Goal: Task Accomplishment & Management: Complete application form

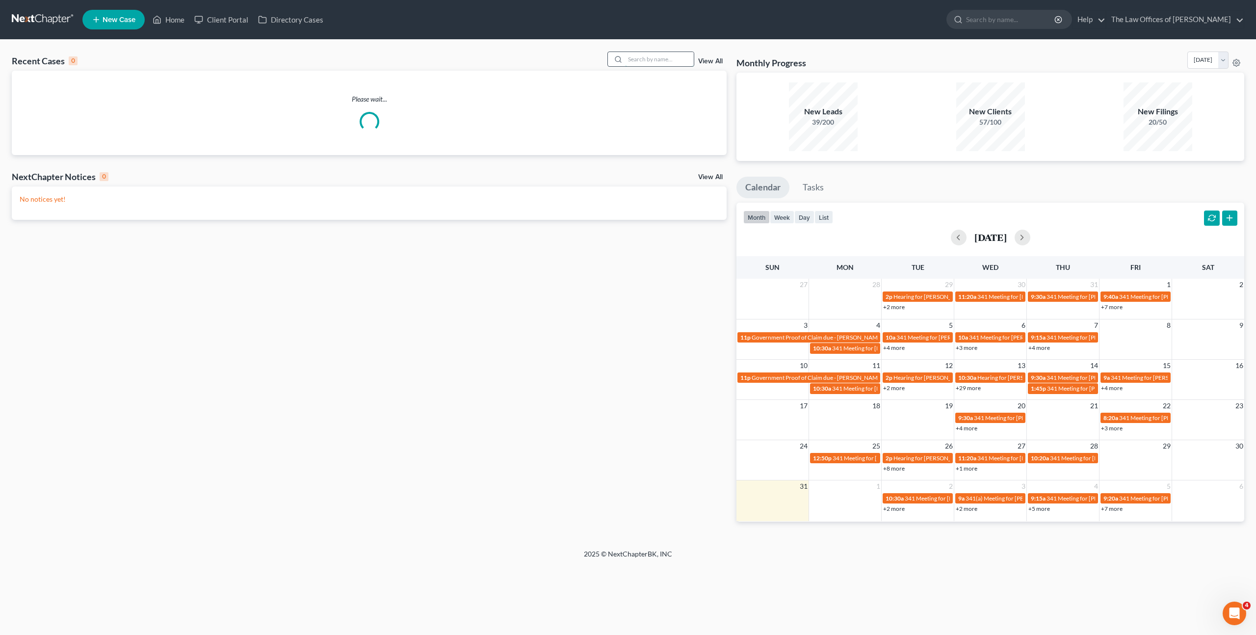
click at [643, 61] on input "search" at bounding box center [659, 59] width 69 height 14
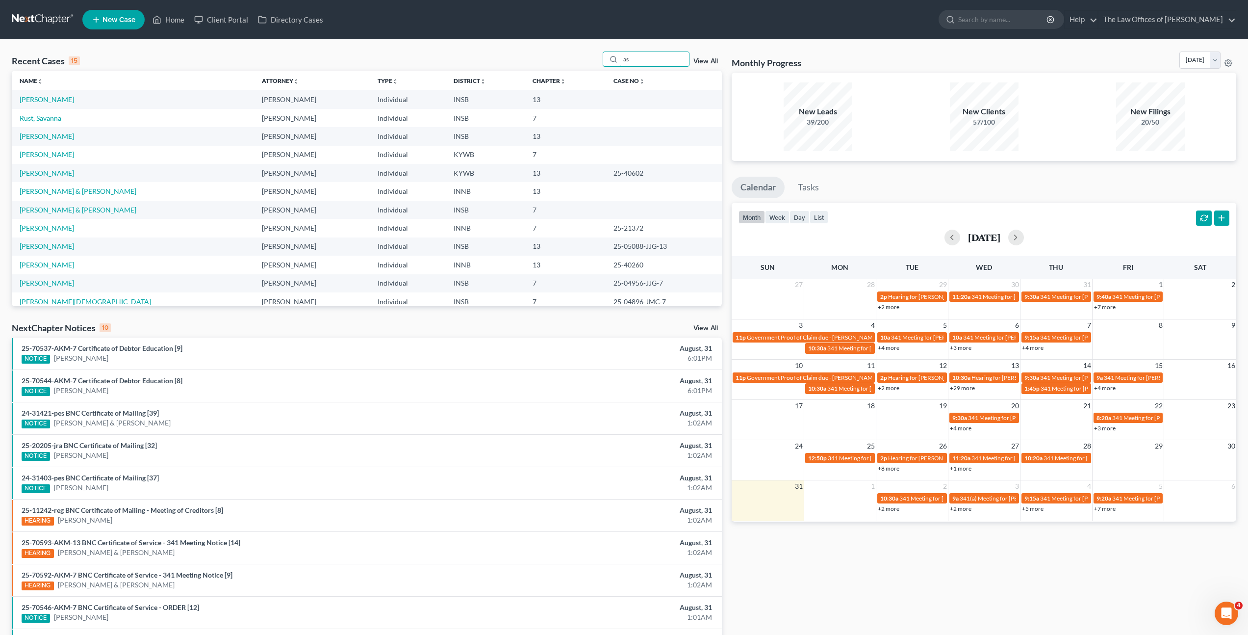
type input "a"
type input "[PERSON_NAME]"
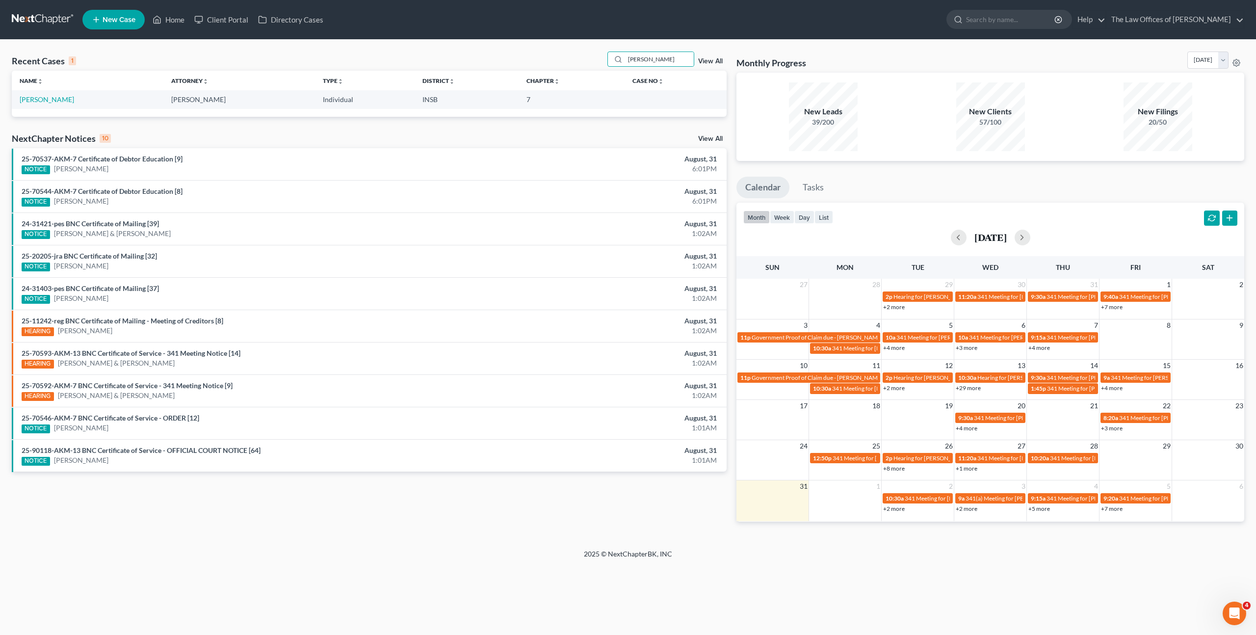
click at [43, 103] on td "[PERSON_NAME]" at bounding box center [88, 99] width 152 height 18
click at [48, 97] on link "[PERSON_NAME]" at bounding box center [47, 99] width 54 height 8
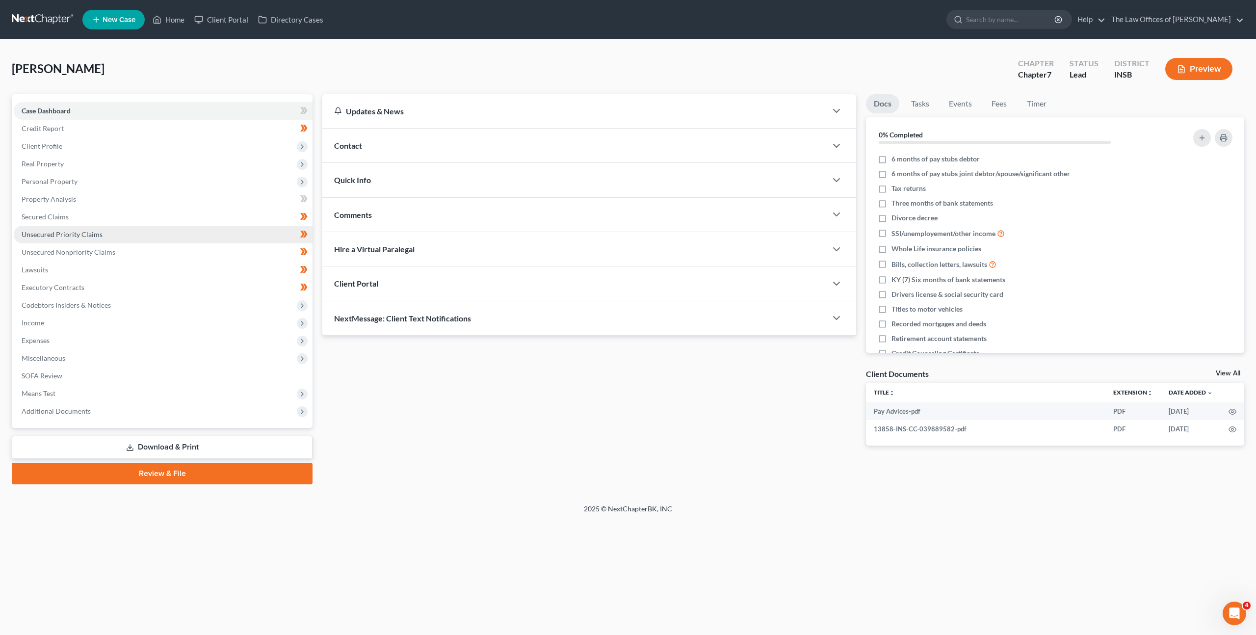
click at [167, 235] on link "Unsecured Priority Claims" at bounding box center [163, 235] width 299 height 18
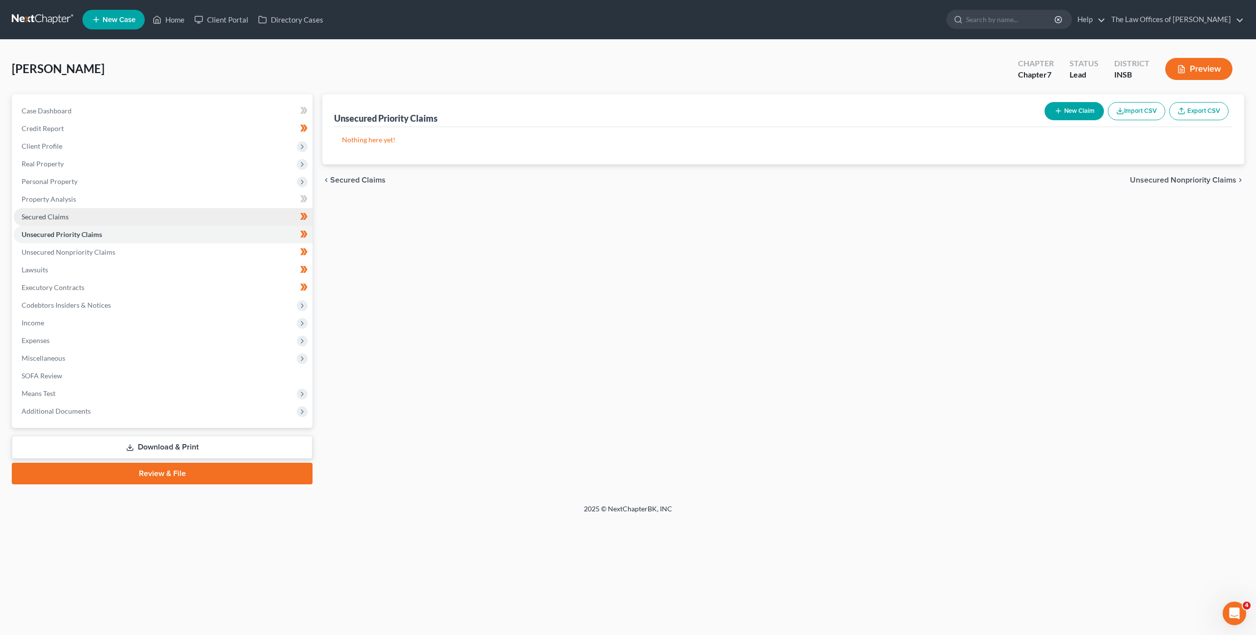
click at [169, 210] on link "Secured Claims" at bounding box center [163, 217] width 299 height 18
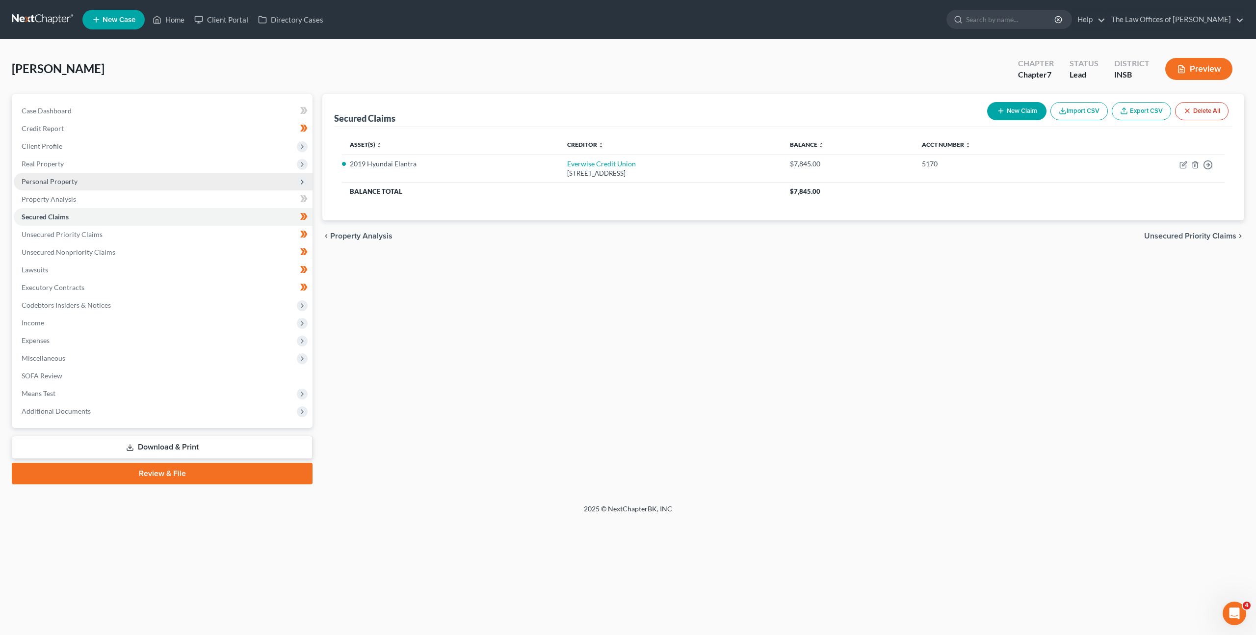
click at [168, 183] on span "Personal Property" at bounding box center [163, 182] width 299 height 18
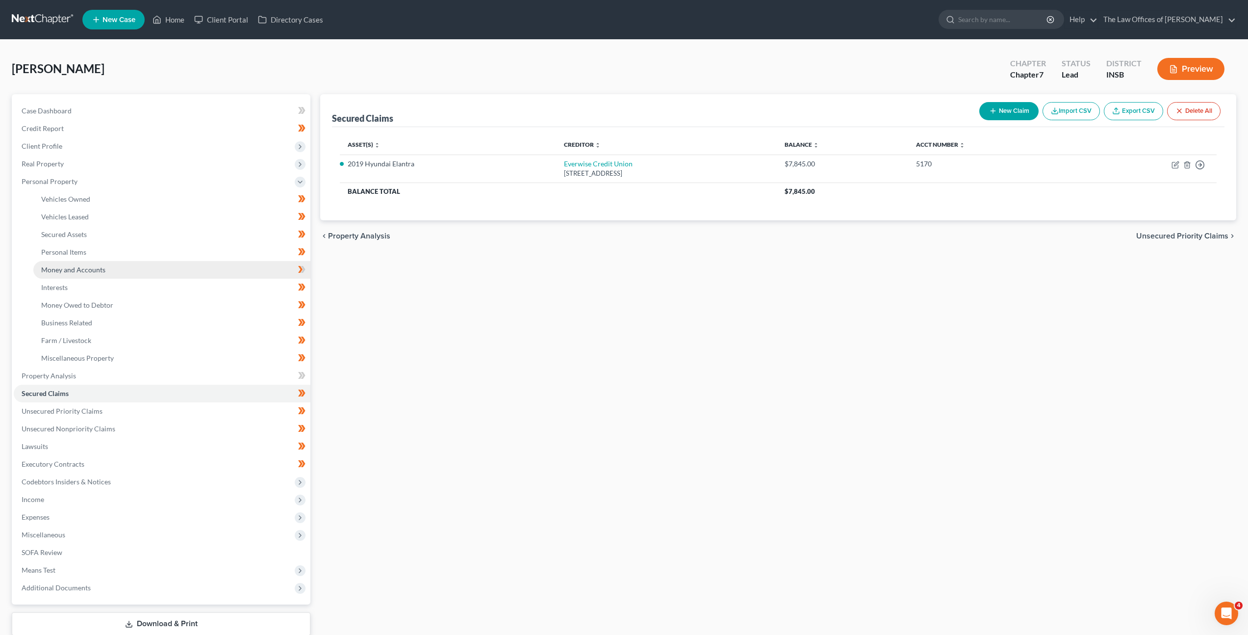
click at [145, 268] on link "Money and Accounts" at bounding box center [171, 270] width 277 height 18
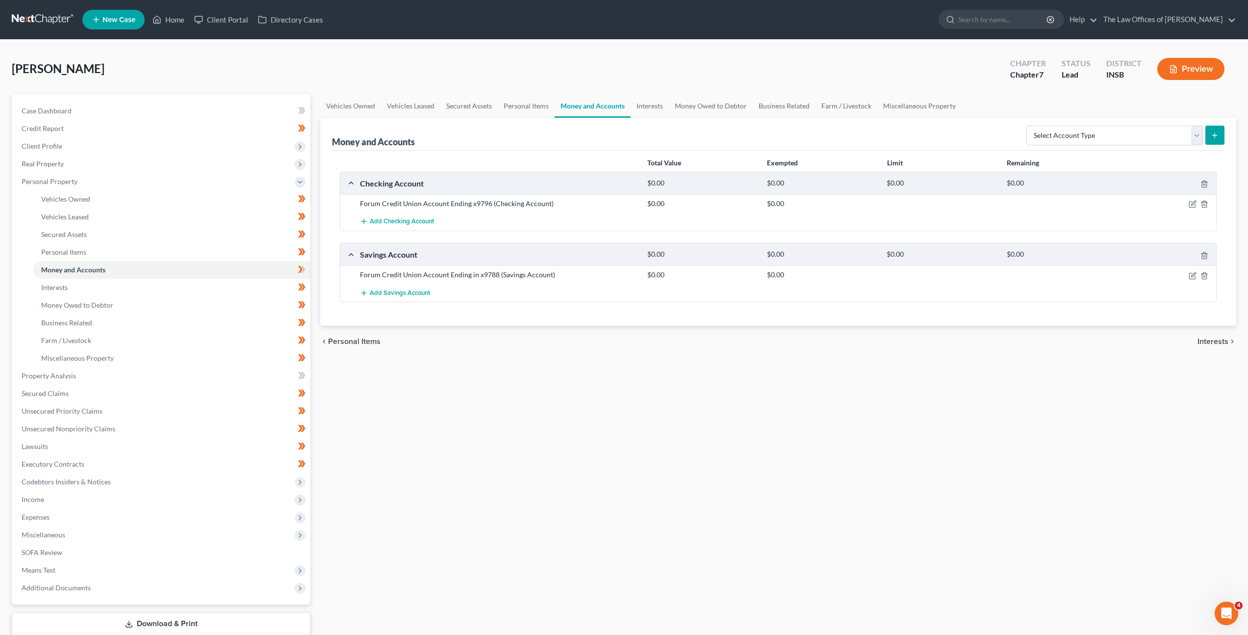
click at [526, 400] on div "Vehicles Owned Vehicles Leased Secured Assets Personal Items Money and Accounts…" at bounding box center [778, 377] width 926 height 567
click at [1192, 203] on icon "button" at bounding box center [1193, 203] width 4 height 4
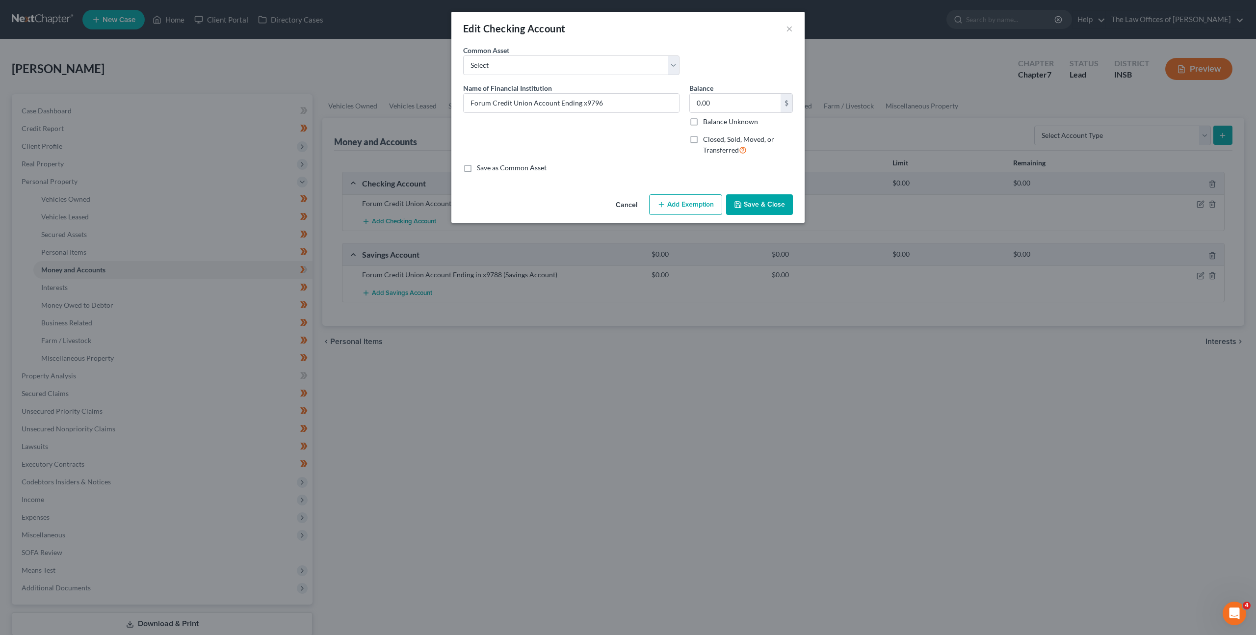
click at [614, 209] on button "Cancel" at bounding box center [626, 205] width 37 height 20
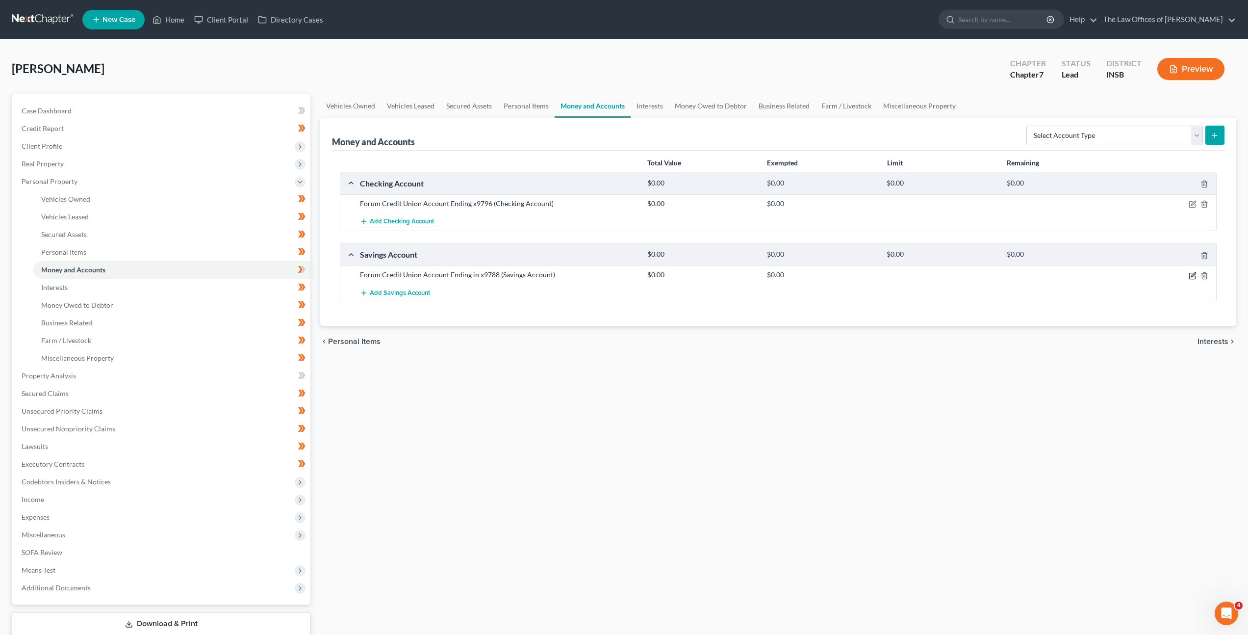
click at [1193, 274] on icon "button" at bounding box center [1193, 274] width 4 height 4
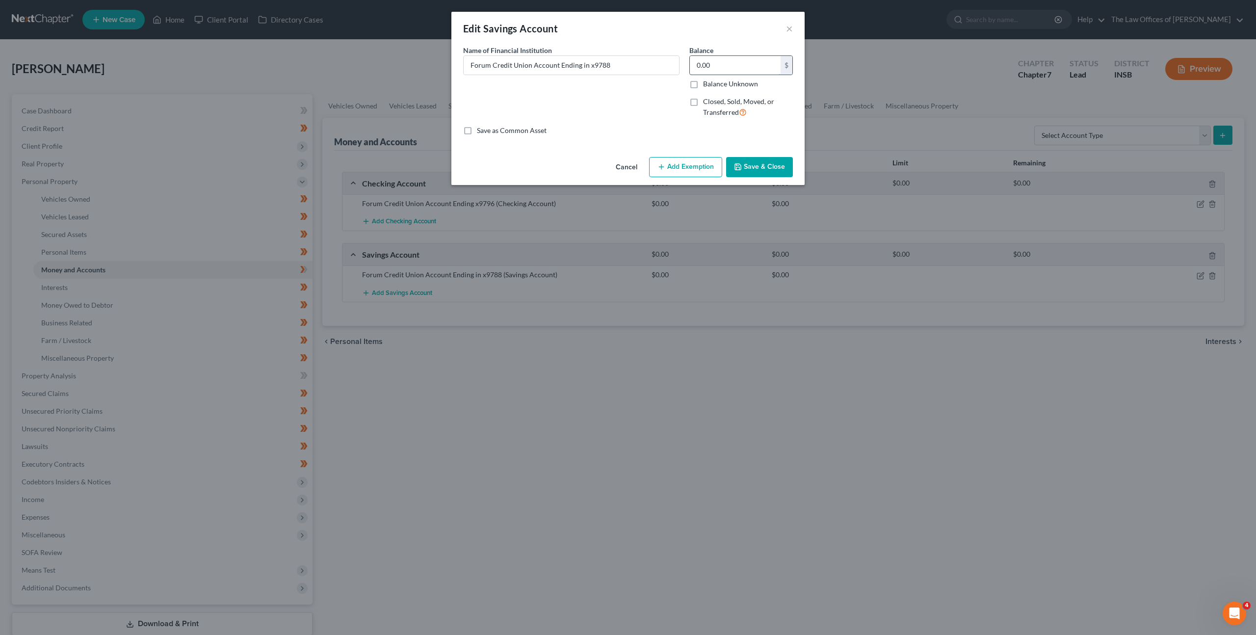
click at [705, 62] on input "0.00" at bounding box center [735, 65] width 91 height 19
type input "10"
click at [750, 141] on div "An exemption set must first be selected from the Filing Information section. Co…" at bounding box center [627, 99] width 353 height 108
click at [766, 166] on button "Save & Close" at bounding box center [759, 167] width 67 height 21
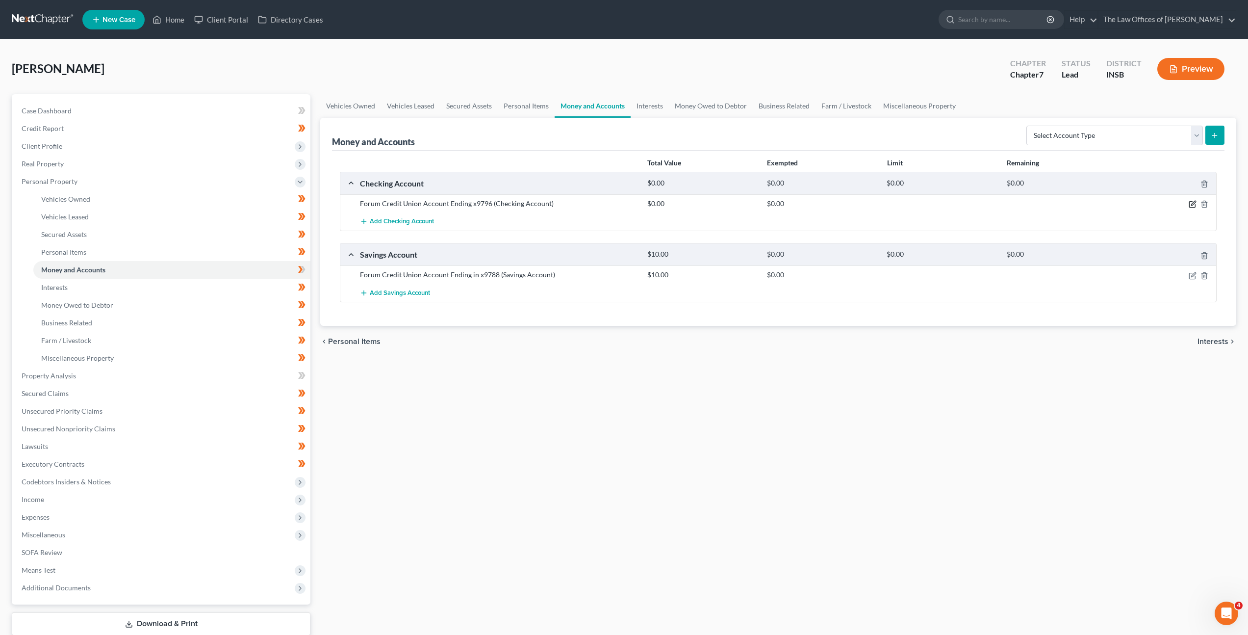
click at [1192, 208] on icon "button" at bounding box center [1193, 204] width 8 height 8
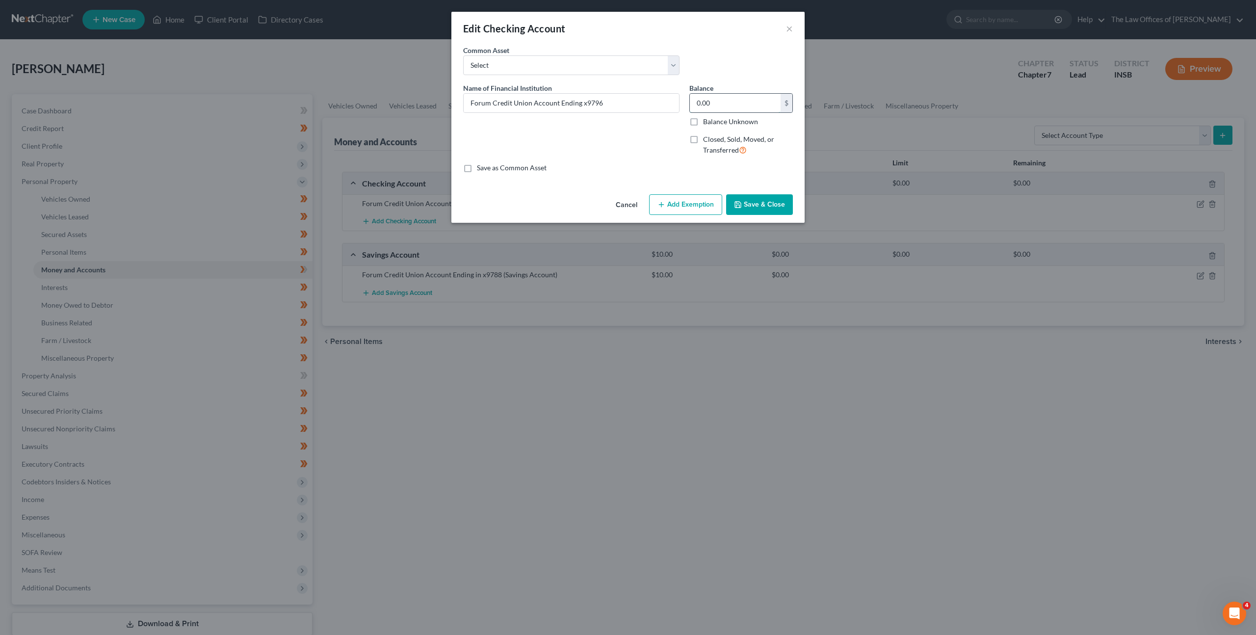
click at [733, 105] on input "0.00" at bounding box center [735, 103] width 91 height 19
type input "150"
click at [685, 212] on button "Add Exemption" at bounding box center [685, 204] width 73 height 21
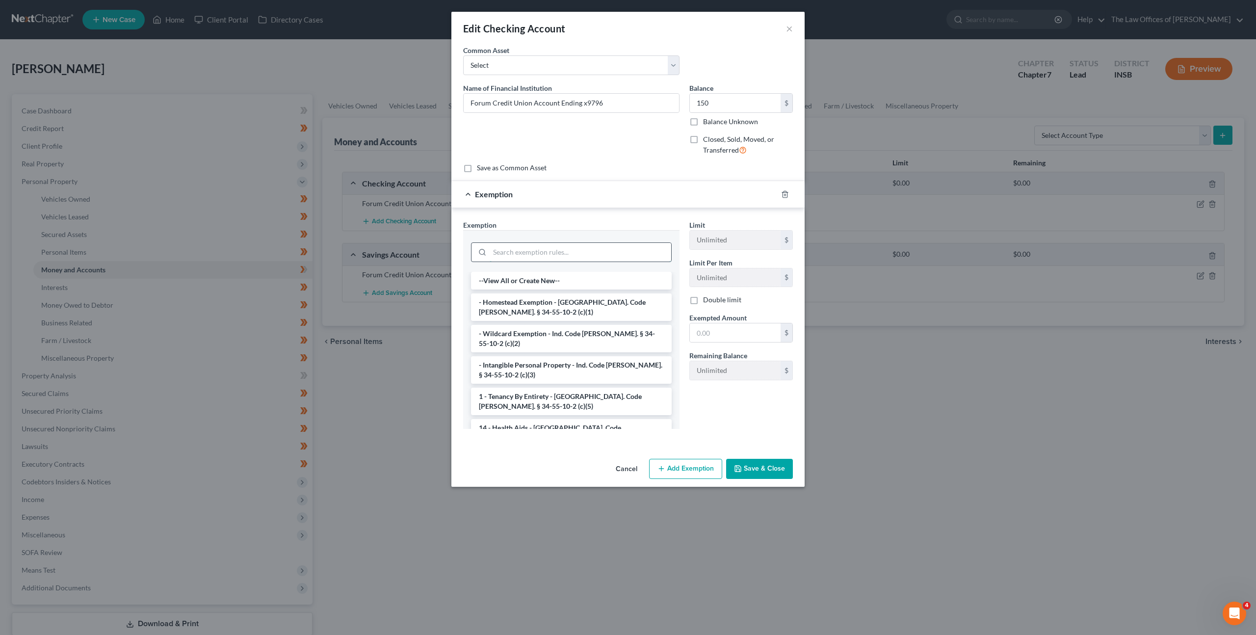
click at [569, 254] on input "search" at bounding box center [580, 252] width 181 height 19
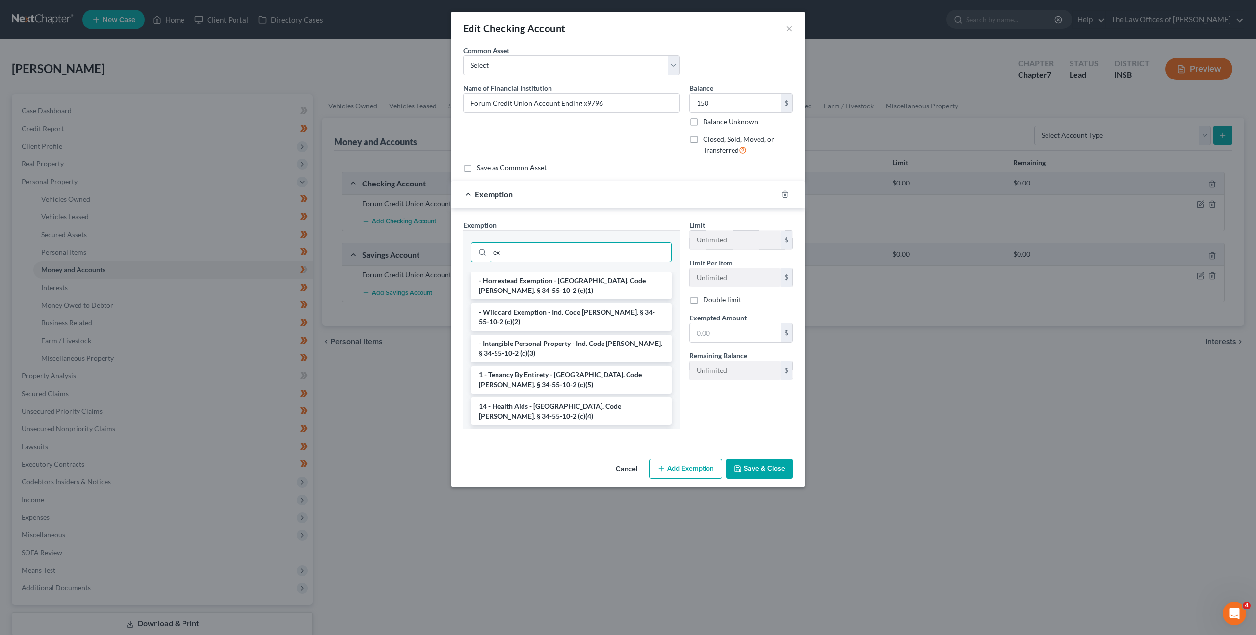
type input "e"
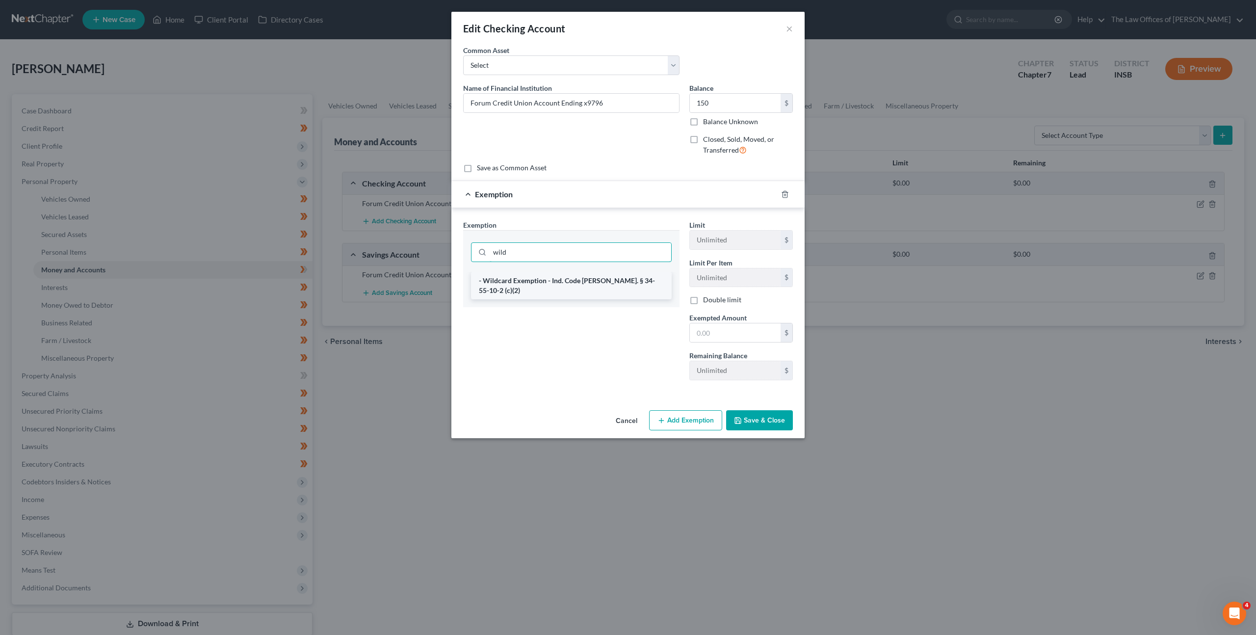
type input "wild"
click at [548, 274] on li "- Wildcard Exemption - Ind. Code [PERSON_NAME]. § 34-55-10-2 (c)(2)" at bounding box center [571, 285] width 201 height 27
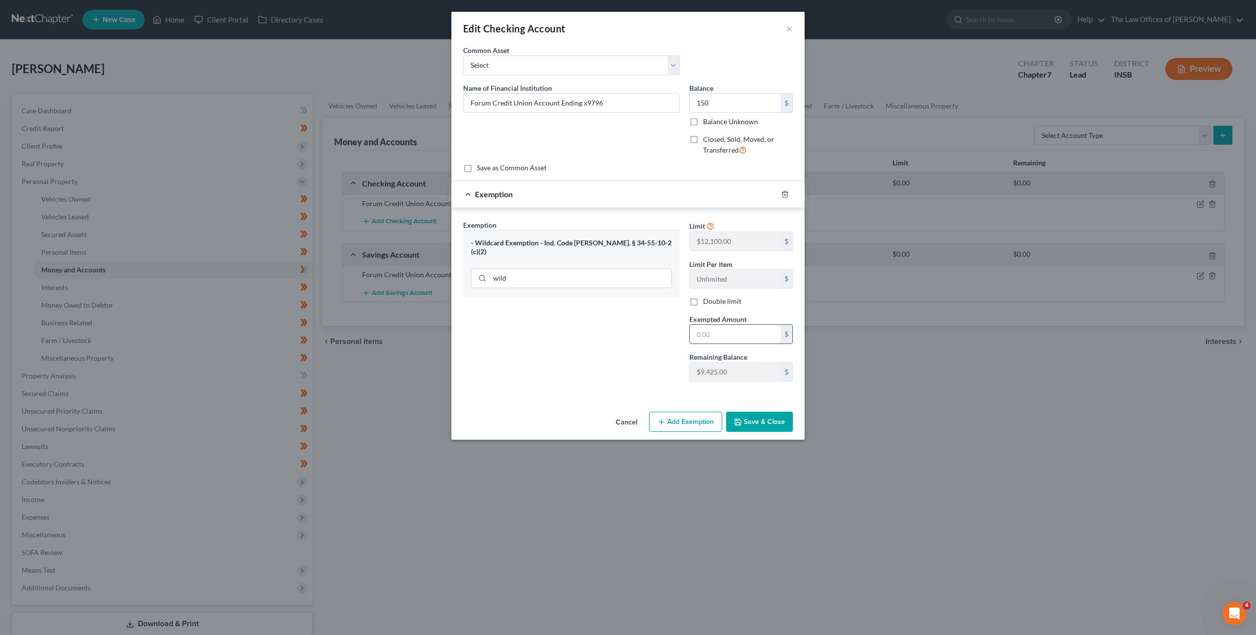
click at [713, 329] on input "text" at bounding box center [735, 334] width 91 height 19
type input "150"
click at [774, 427] on button "Save & Close" at bounding box center [759, 422] width 67 height 21
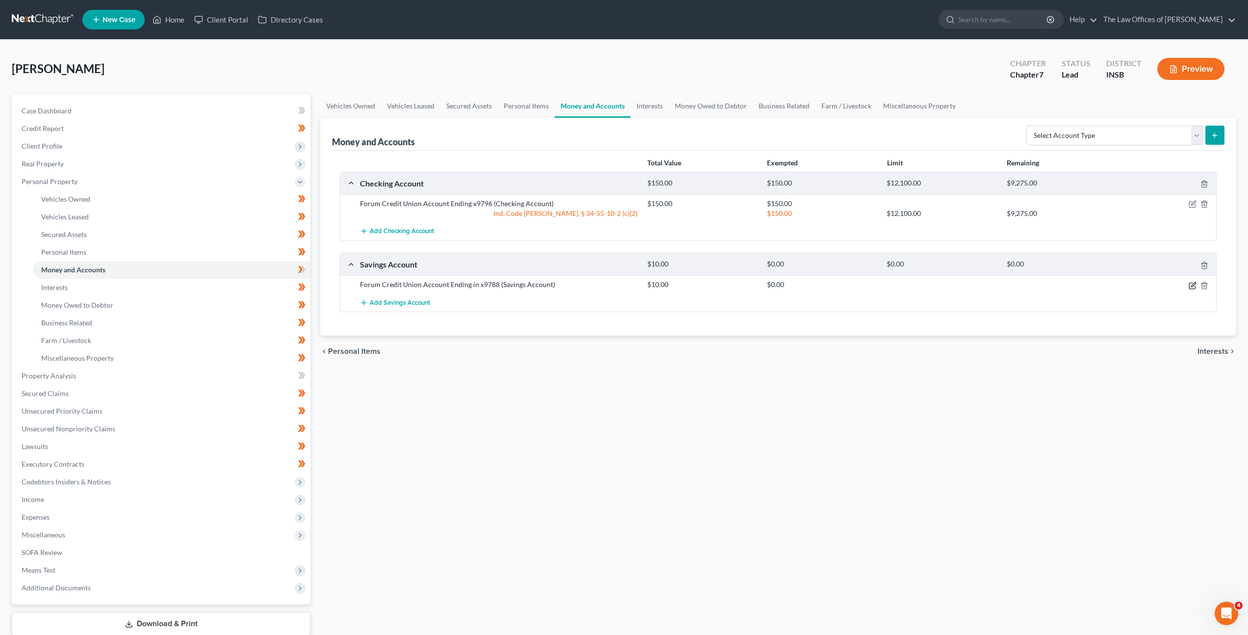
click at [1193, 288] on icon "button" at bounding box center [1192, 286] width 6 height 6
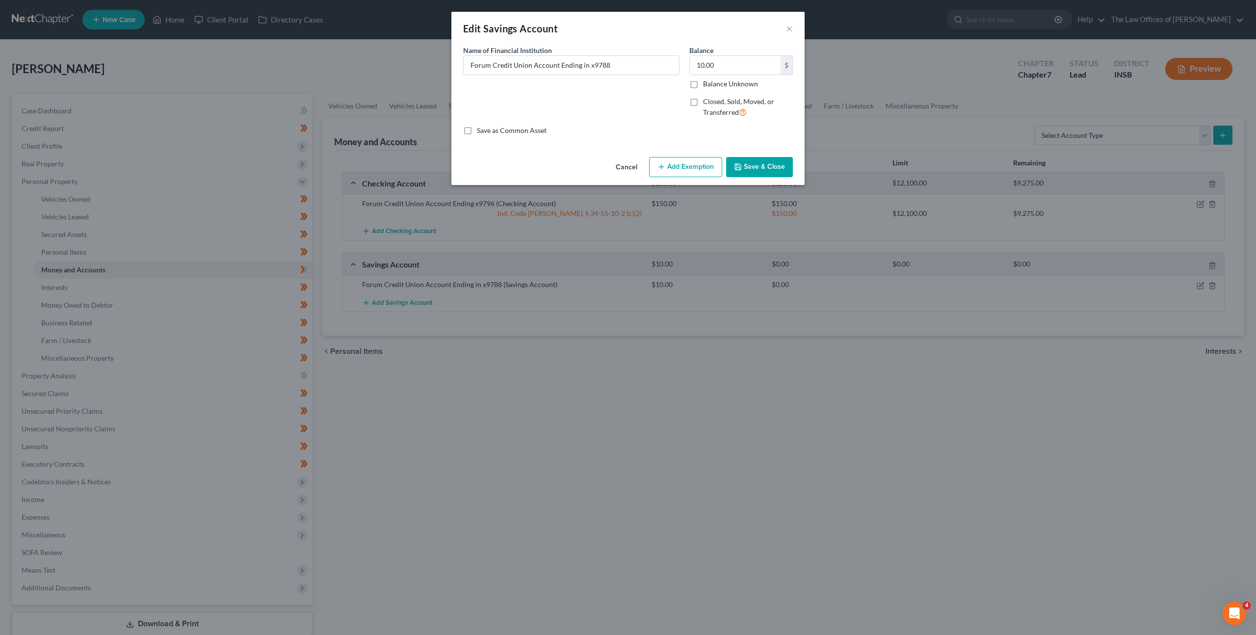
click at [689, 167] on button "Add Exemption" at bounding box center [685, 167] width 73 height 21
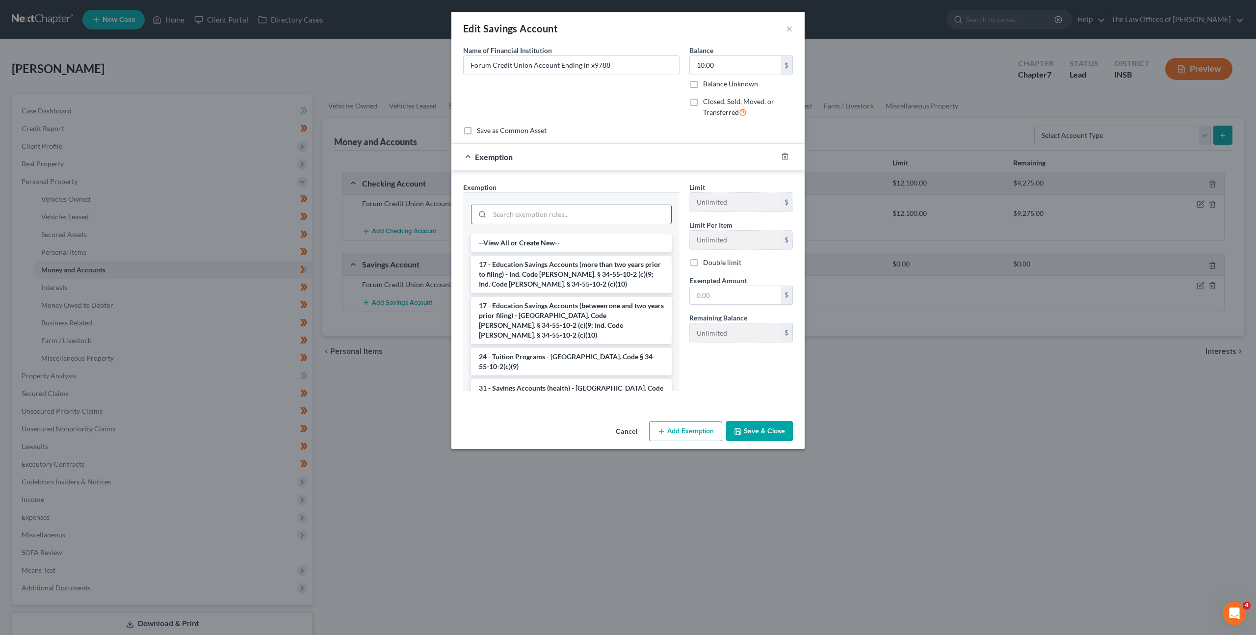
click at [608, 215] on input "search" at bounding box center [580, 214] width 181 height 19
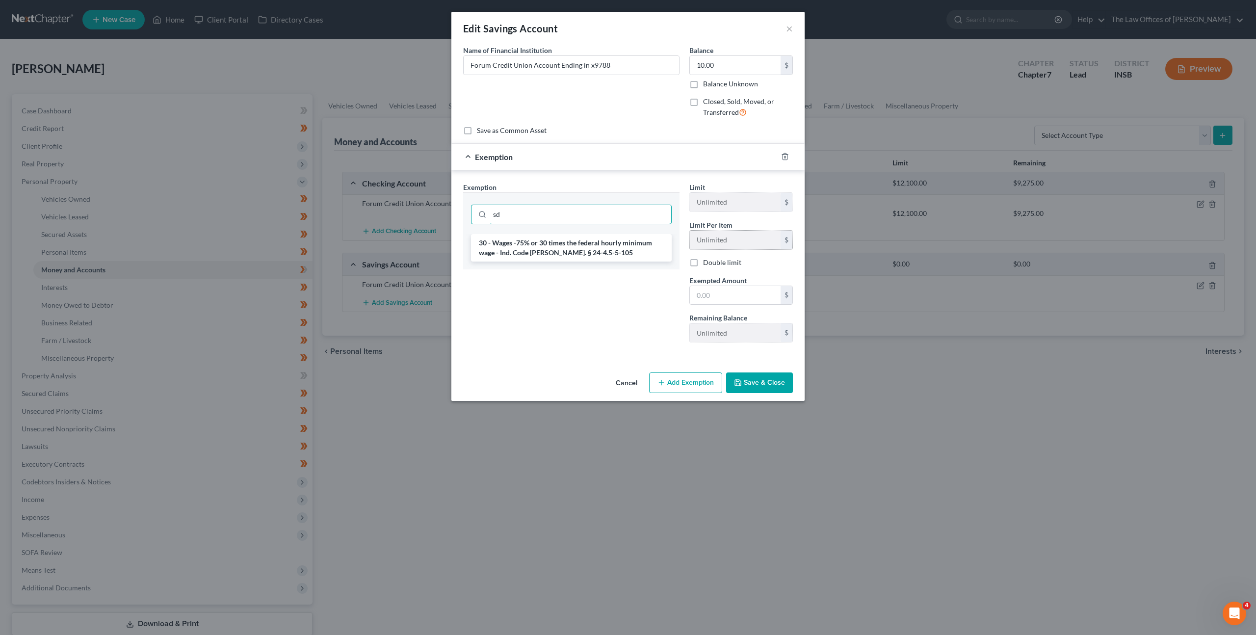
type input "s"
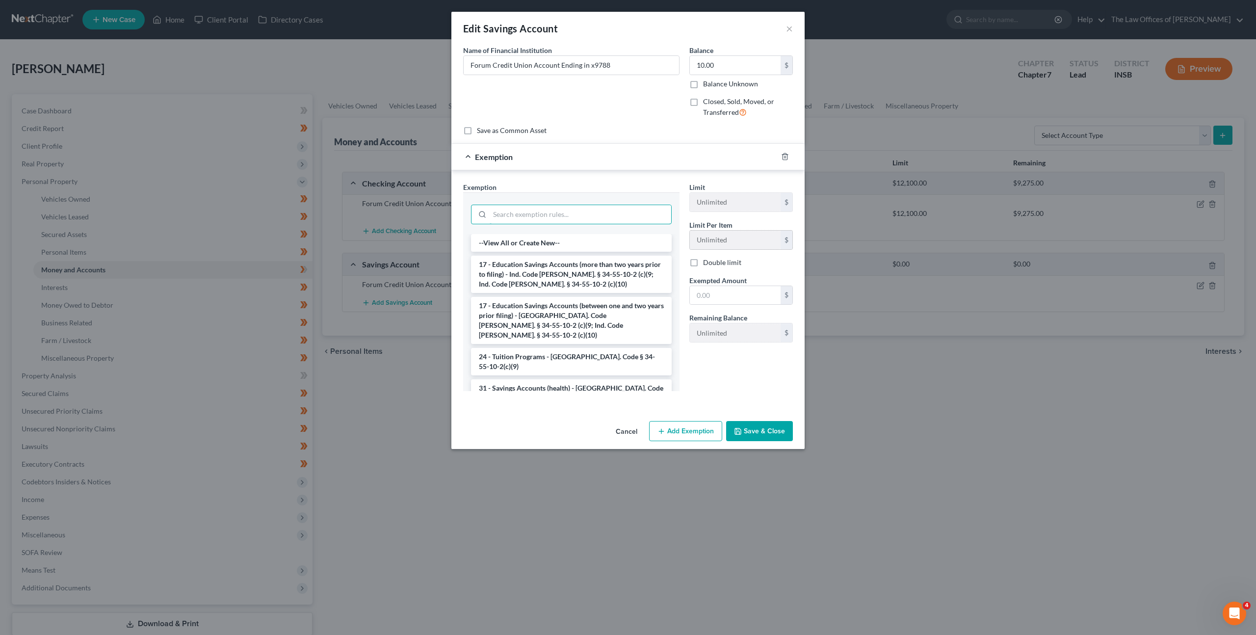
type input "c"
type input "d"
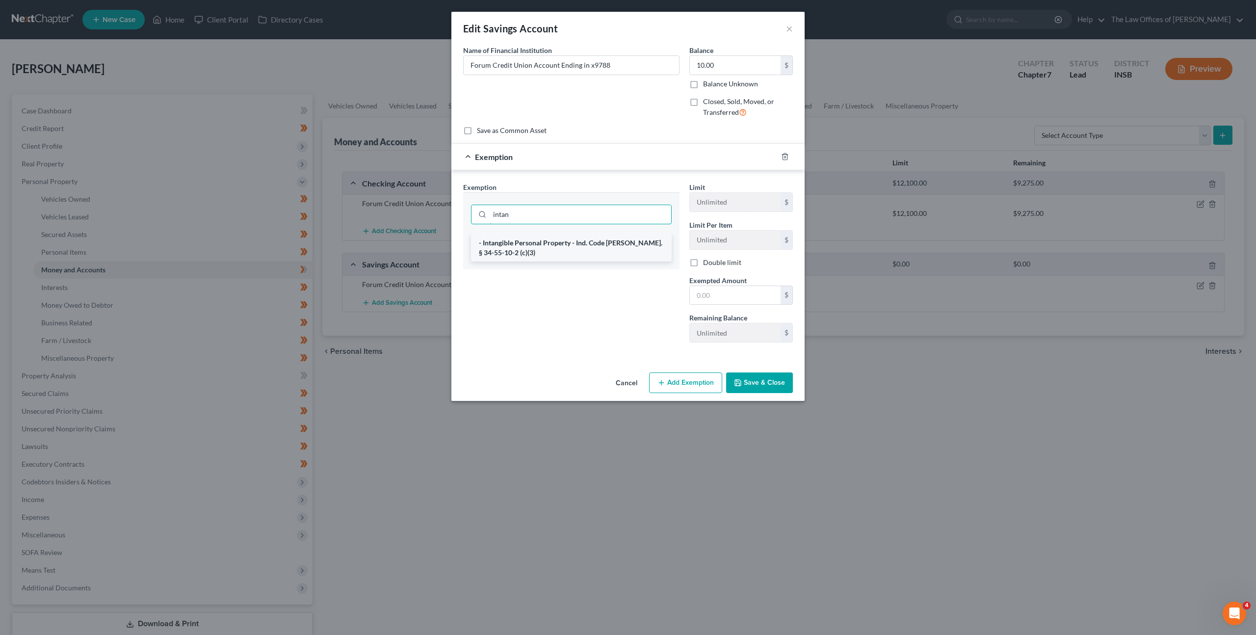
type input "intan"
click at [623, 245] on li "- Intangible Personal Property - Ind. Code [PERSON_NAME]. § 34-55-10-2 (c)(3)" at bounding box center [571, 247] width 201 height 27
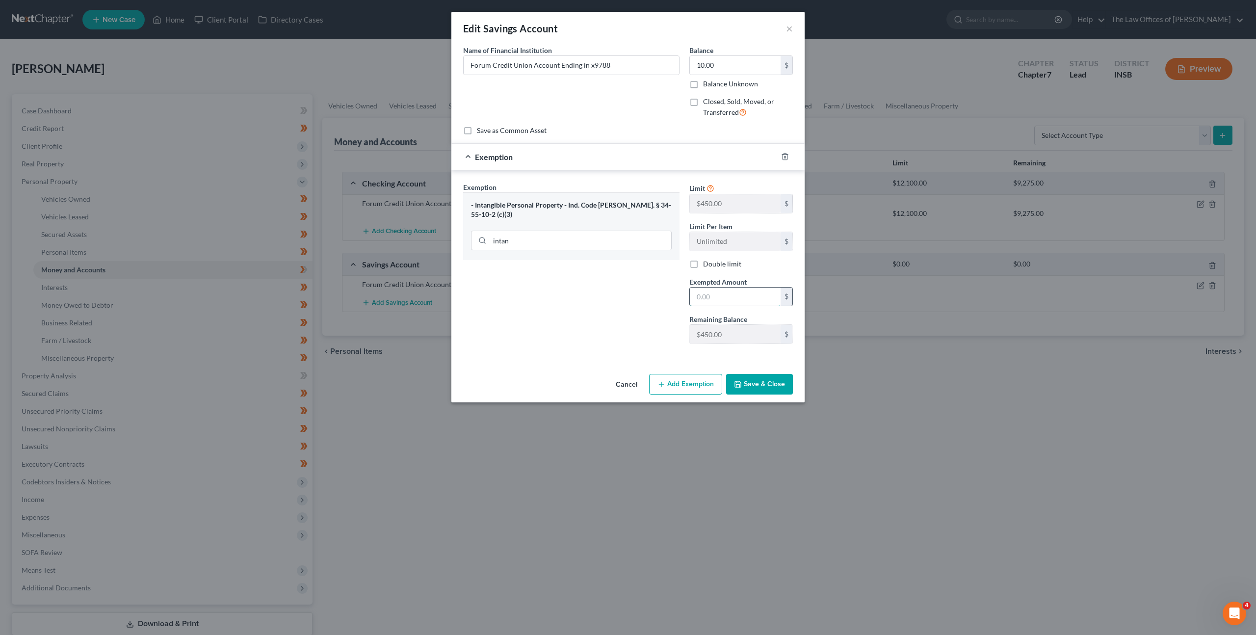
click at [764, 300] on input "text" at bounding box center [735, 296] width 91 height 19
type input "10"
click at [573, 300] on div "Exemption Set must be selected for CA. Exemption * - Intangible Personal Proper…" at bounding box center [571, 267] width 226 height 170
click at [777, 377] on button "Save & Close" at bounding box center [759, 384] width 67 height 21
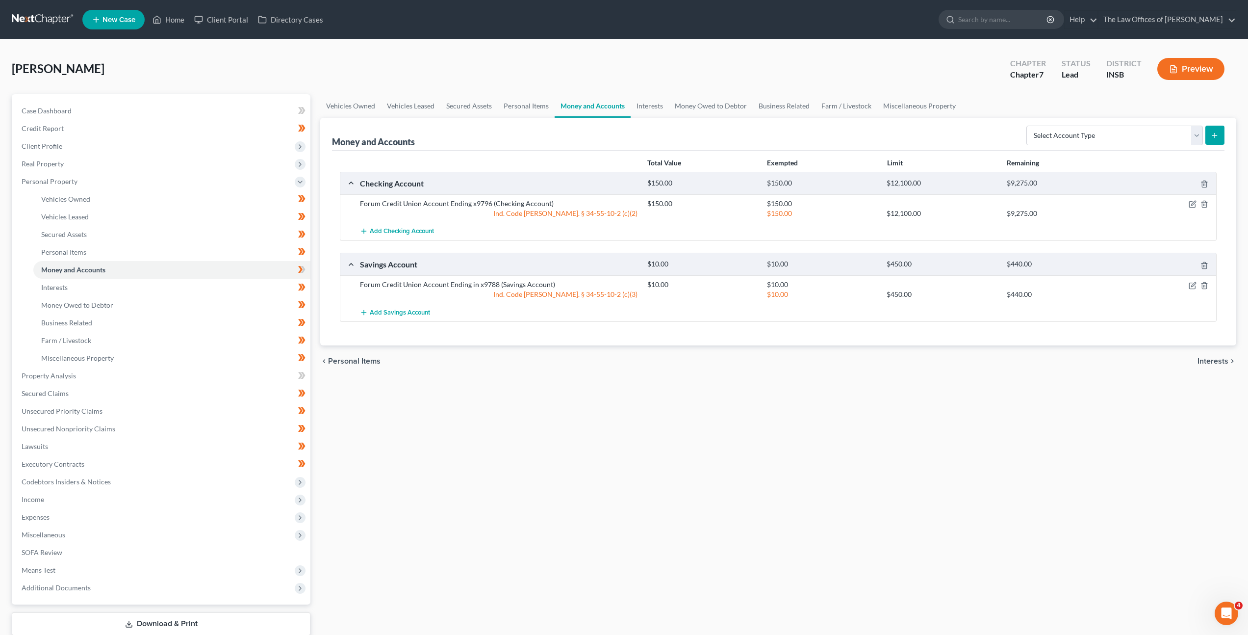
click at [511, 360] on div "chevron_left Personal Items Interests chevron_right" at bounding box center [778, 360] width 916 height 31
click at [301, 268] on icon at bounding box center [300, 269] width 4 height 7
drag, startPoint x: 209, startPoint y: 374, endPoint x: 367, endPoint y: 330, distance: 164.0
click at [209, 373] on link "Property Analysis" at bounding box center [162, 376] width 297 height 18
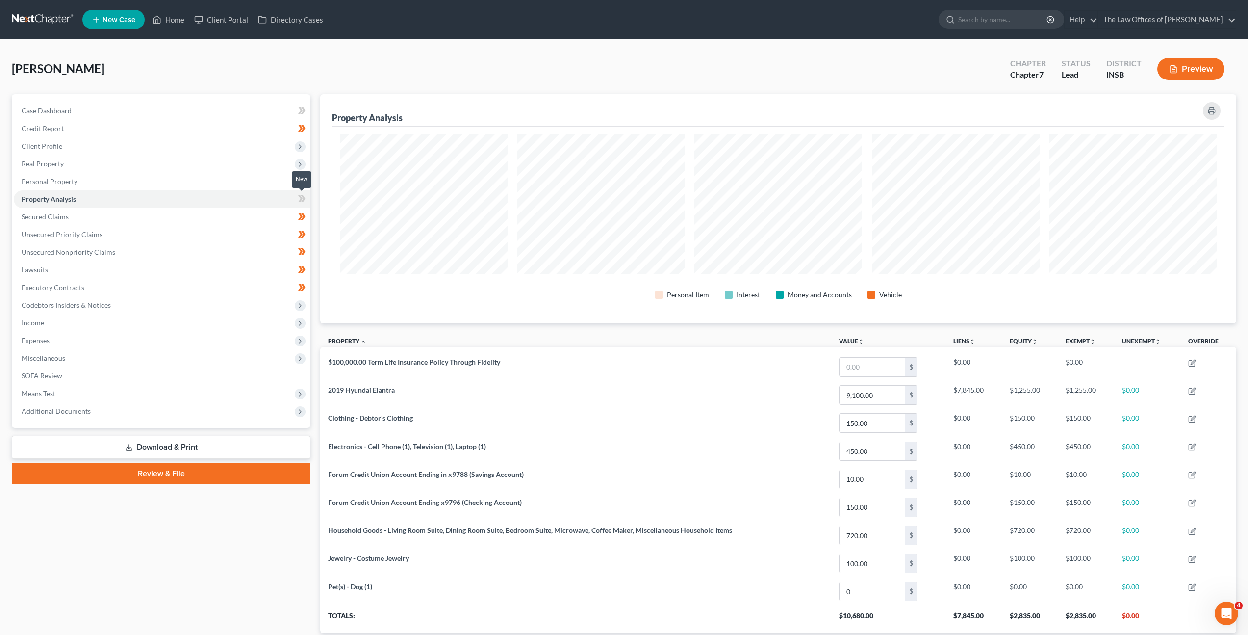
click at [306, 199] on span at bounding box center [301, 200] width 17 height 15
click at [306, 198] on span at bounding box center [301, 200] width 17 height 15
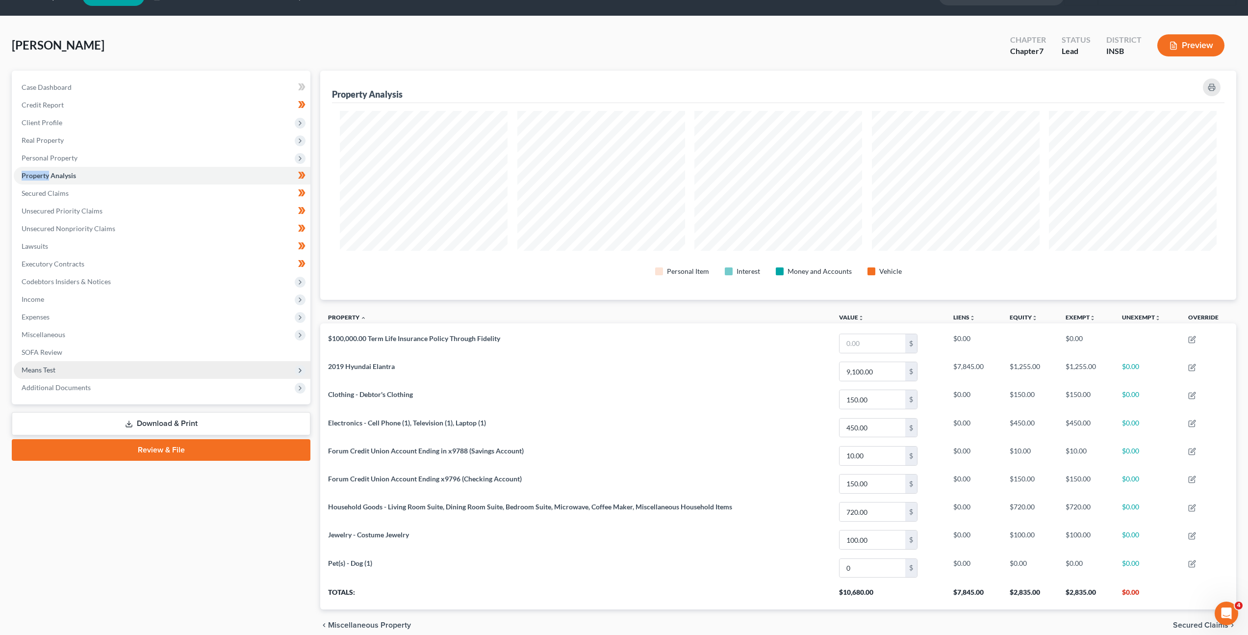
scroll to position [67, 0]
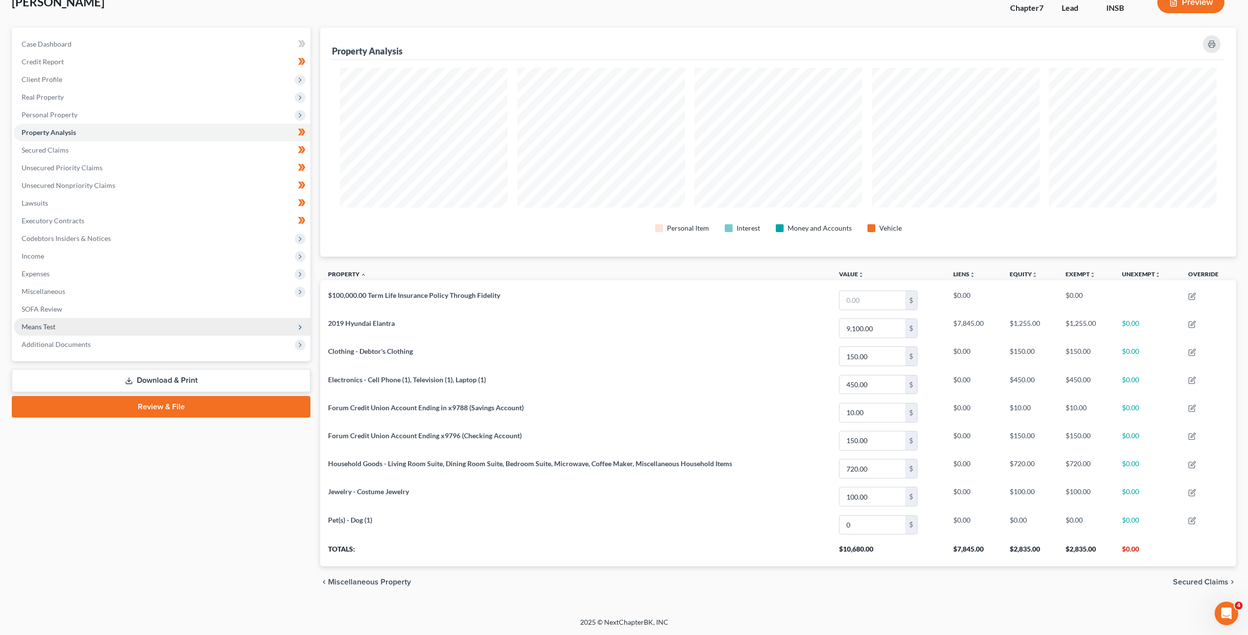
click at [132, 333] on span "Means Test" at bounding box center [162, 327] width 297 height 18
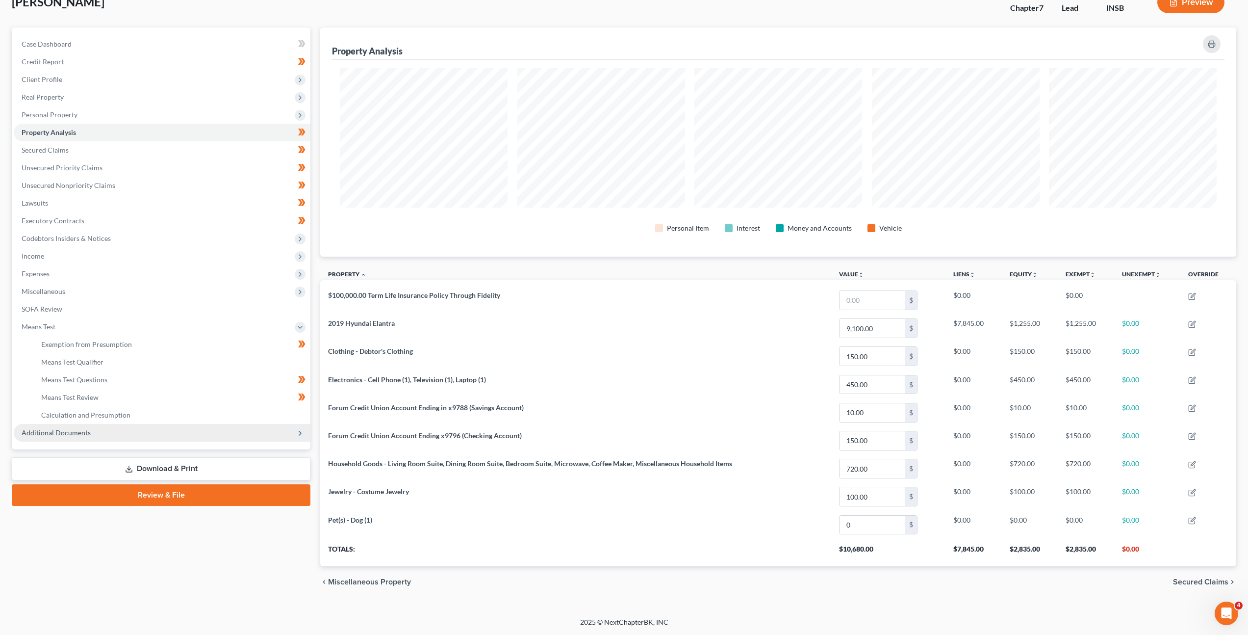
click at [131, 440] on span "Additional Documents" at bounding box center [162, 433] width 297 height 18
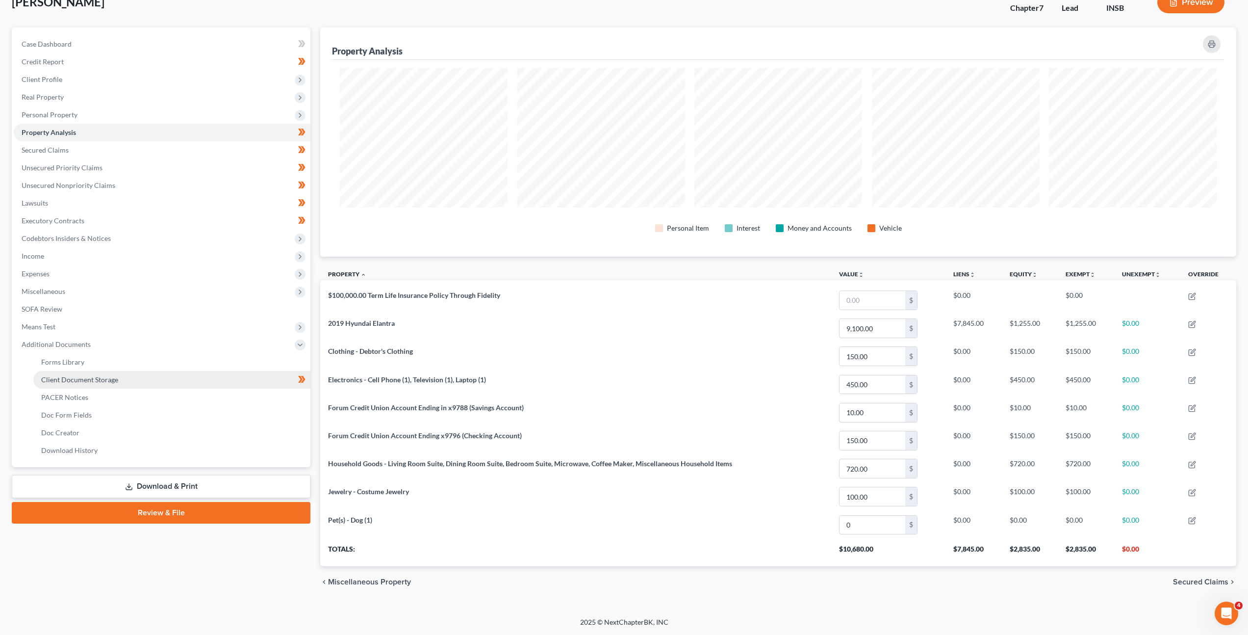
click at [166, 377] on link "Client Document Storage" at bounding box center [171, 380] width 277 height 18
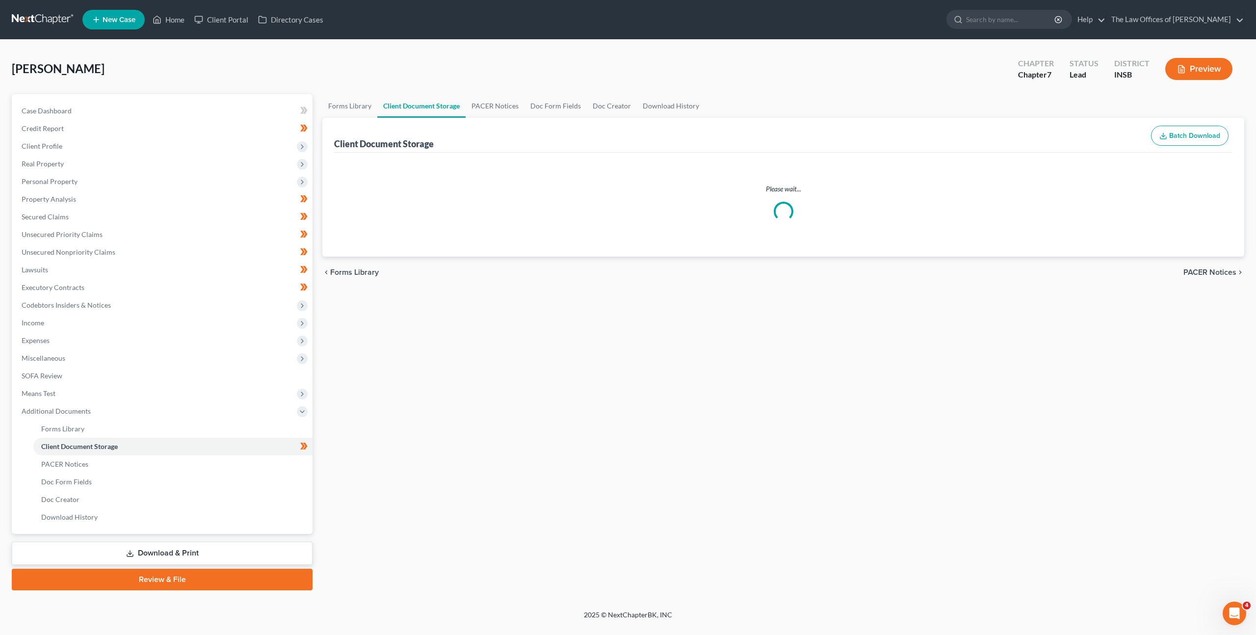
select select "9"
select select "15"
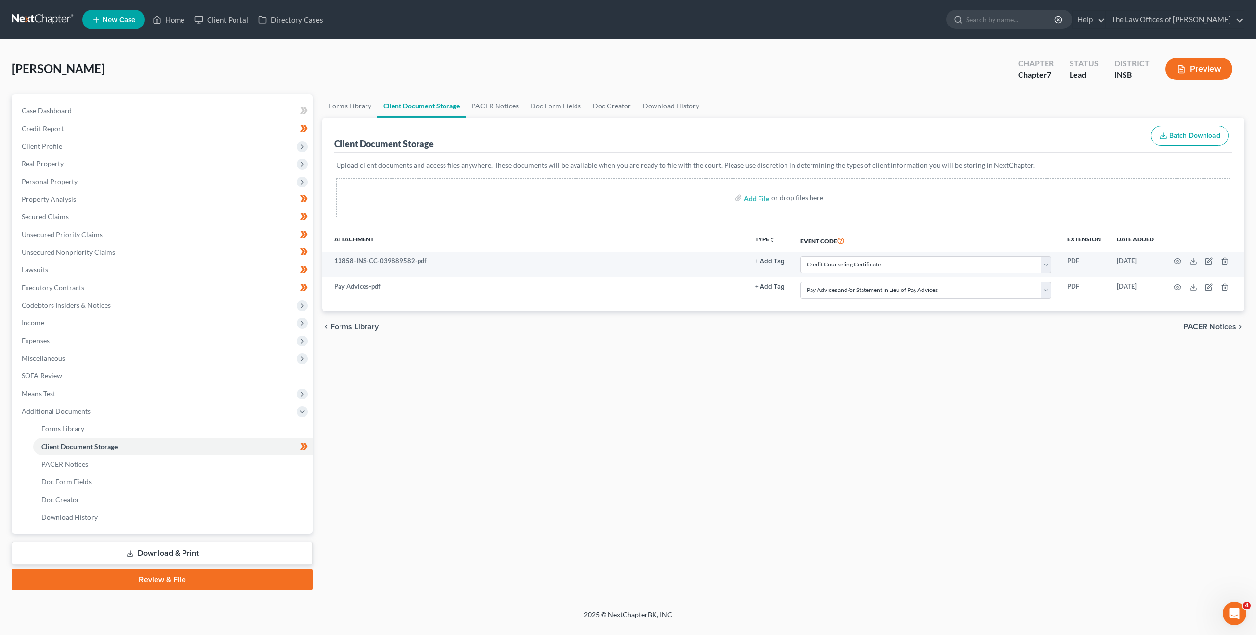
click at [246, 544] on link "Download & Print" at bounding box center [162, 553] width 301 height 23
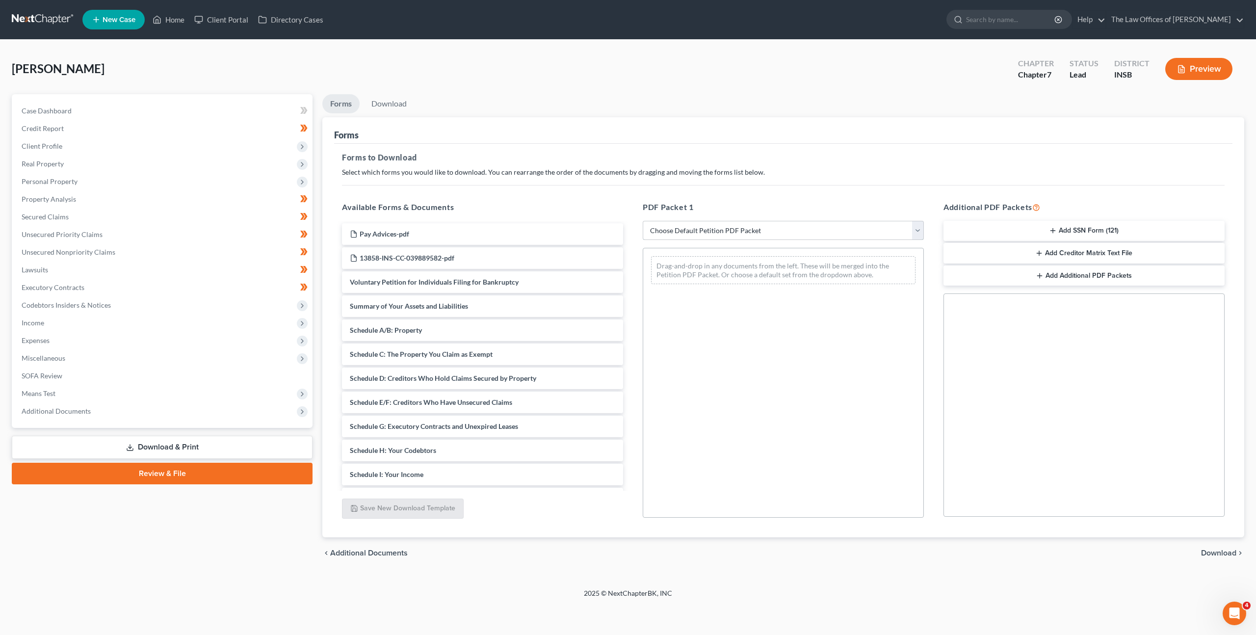
click at [731, 228] on select "Choose Default Petition PDF Packet Complete Bankruptcy Petition (all forms and …" at bounding box center [783, 231] width 281 height 20
select select "0"
click at [643, 221] on select "Choose Default Petition PDF Packet Complete Bankruptcy Petition (all forms and …" at bounding box center [783, 231] width 281 height 20
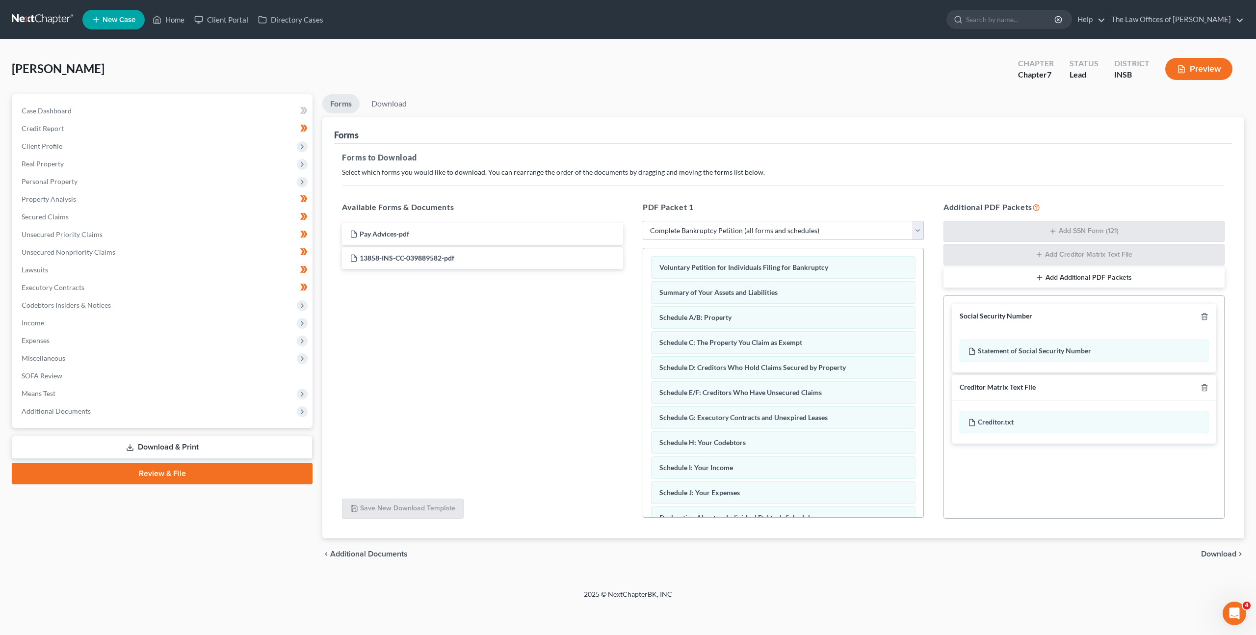
click at [1206, 380] on div "Creditor Matrix Text File" at bounding box center [1084, 388] width 264 height 26
click at [1204, 390] on icon "button" at bounding box center [1204, 387] width 4 height 6
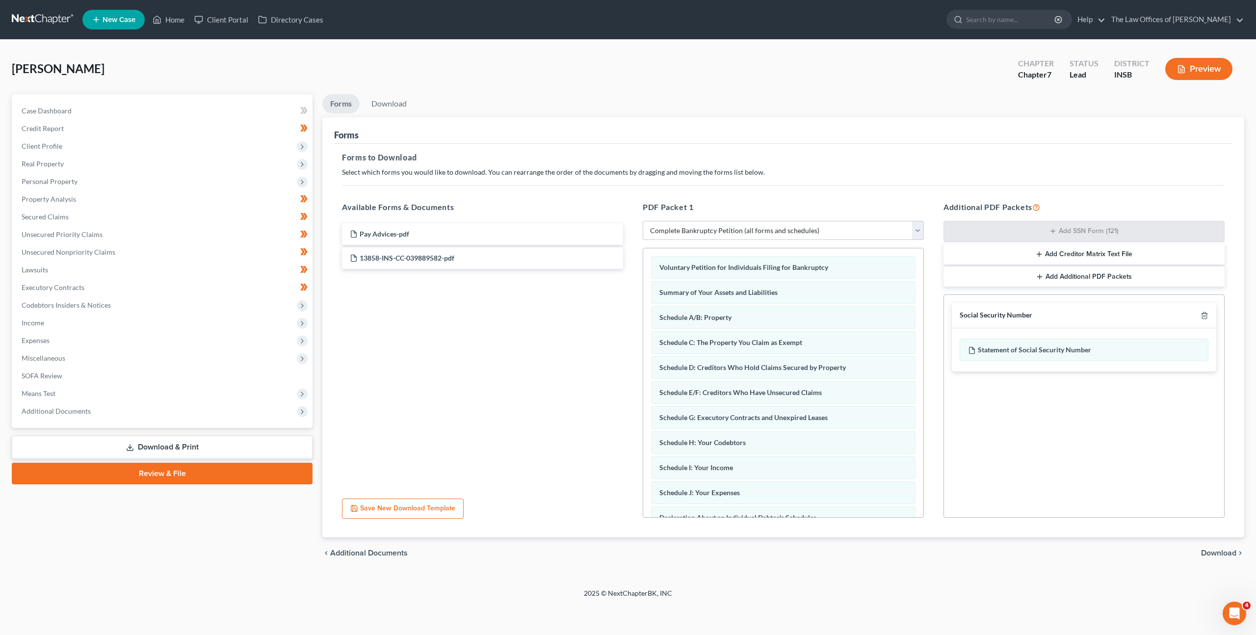
click at [1212, 546] on div "chevron_left Additional Documents Download chevron_right" at bounding box center [783, 552] width 922 height 31
drag, startPoint x: 1212, startPoint y: 550, endPoint x: 1113, endPoint y: 358, distance: 216.1
click at [1212, 550] on span "Download" at bounding box center [1218, 553] width 35 height 8
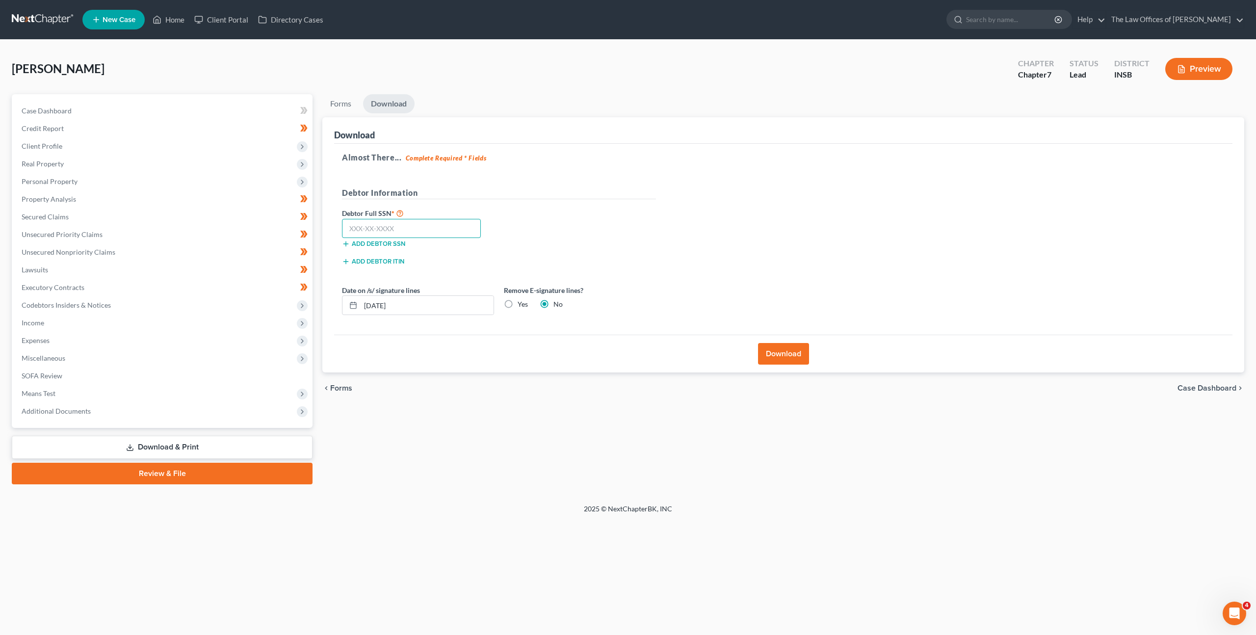
click at [423, 230] on input "text" at bounding box center [411, 229] width 139 height 20
click at [443, 230] on input "text" at bounding box center [411, 229] width 139 height 20
paste input "314-64-0928"
type input "314-64-0928"
click at [551, 218] on div "Debtor Full SSN * 314-64-0928 Add debtor SSN" at bounding box center [499, 231] width 324 height 49
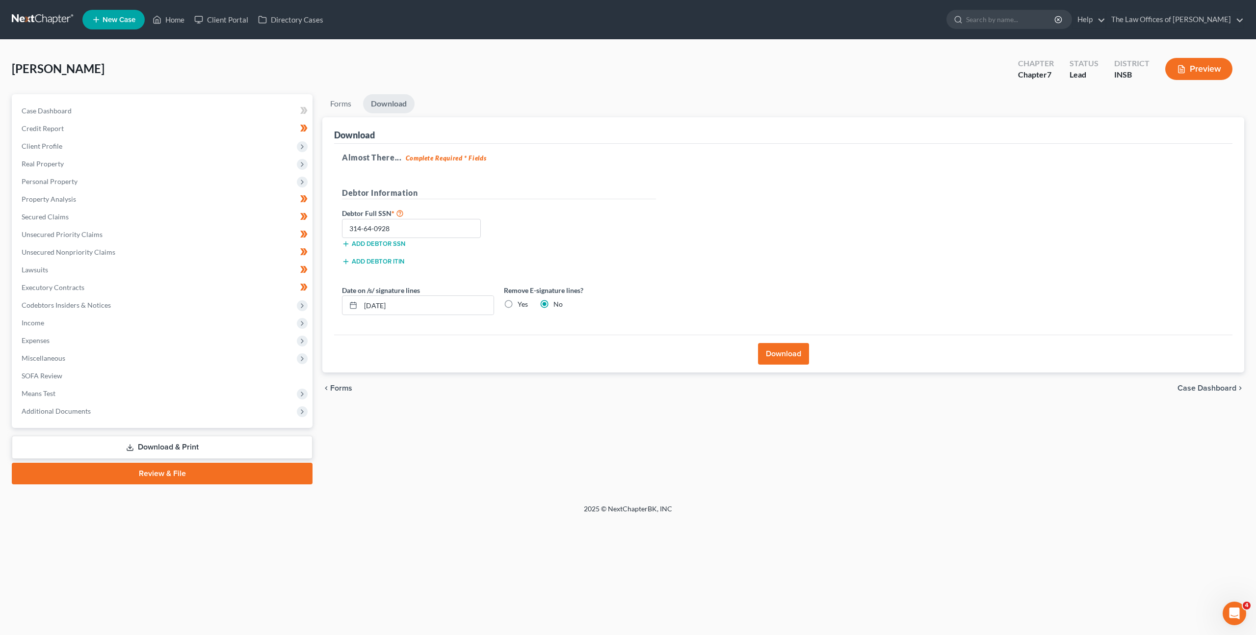
click at [517, 301] on label "Yes" at bounding box center [522, 304] width 10 height 10
click at [521, 301] on input "Yes" at bounding box center [524, 302] width 6 height 6
radio input "true"
click at [553, 305] on label "No" at bounding box center [557, 304] width 9 height 10
click at [557, 305] on input "No" at bounding box center [560, 302] width 6 height 6
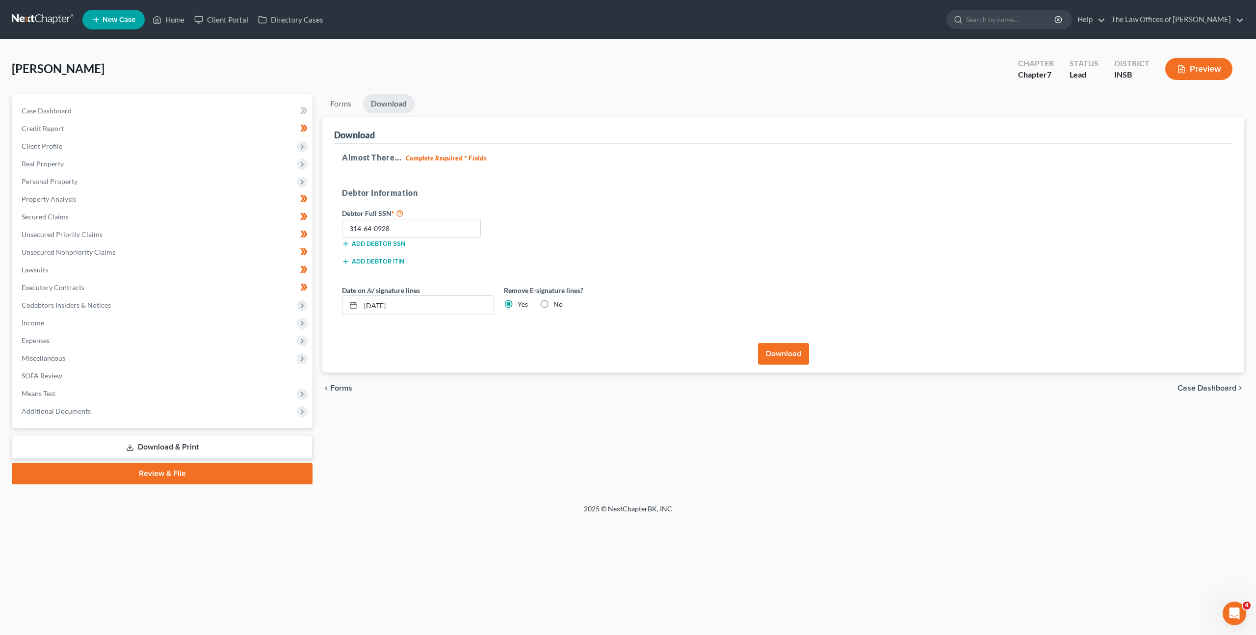
radio input "true"
radio input "false"
drag, startPoint x: 766, startPoint y: 348, endPoint x: 797, endPoint y: 281, distance: 74.2
click at [766, 348] on button "Download" at bounding box center [783, 354] width 51 height 22
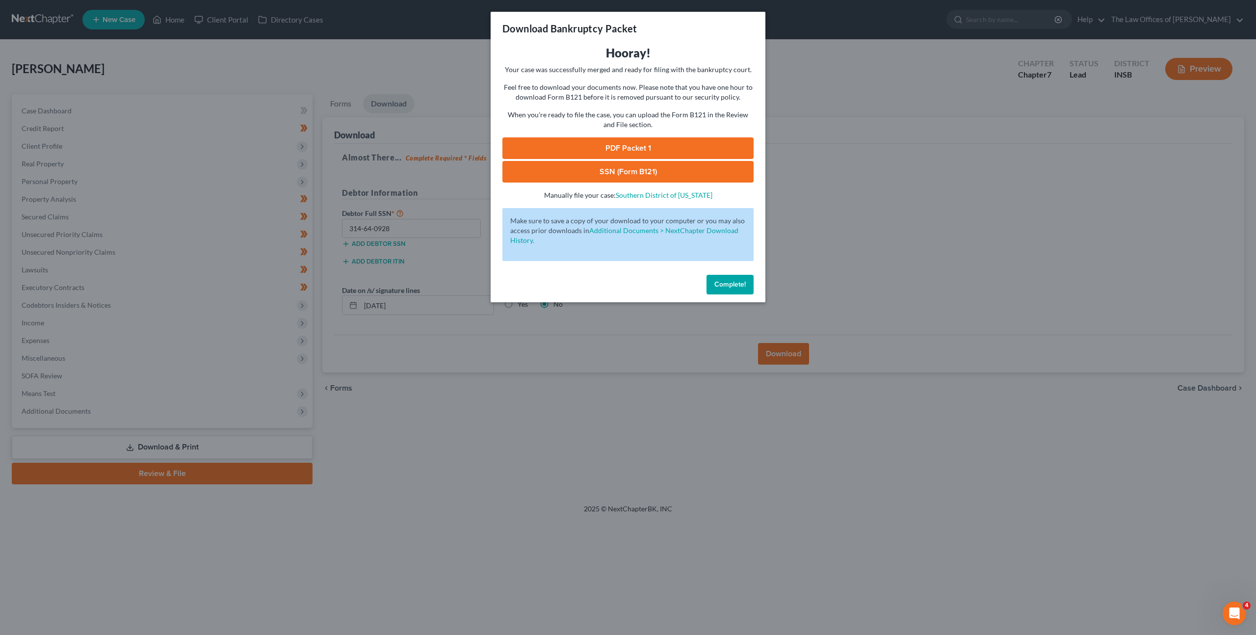
click at [628, 153] on link "PDF Packet 1" at bounding box center [627, 148] width 251 height 22
click at [608, 165] on link "SSN (Form B121)" at bounding box center [627, 172] width 251 height 22
